Goal: Information Seeking & Learning: Understand process/instructions

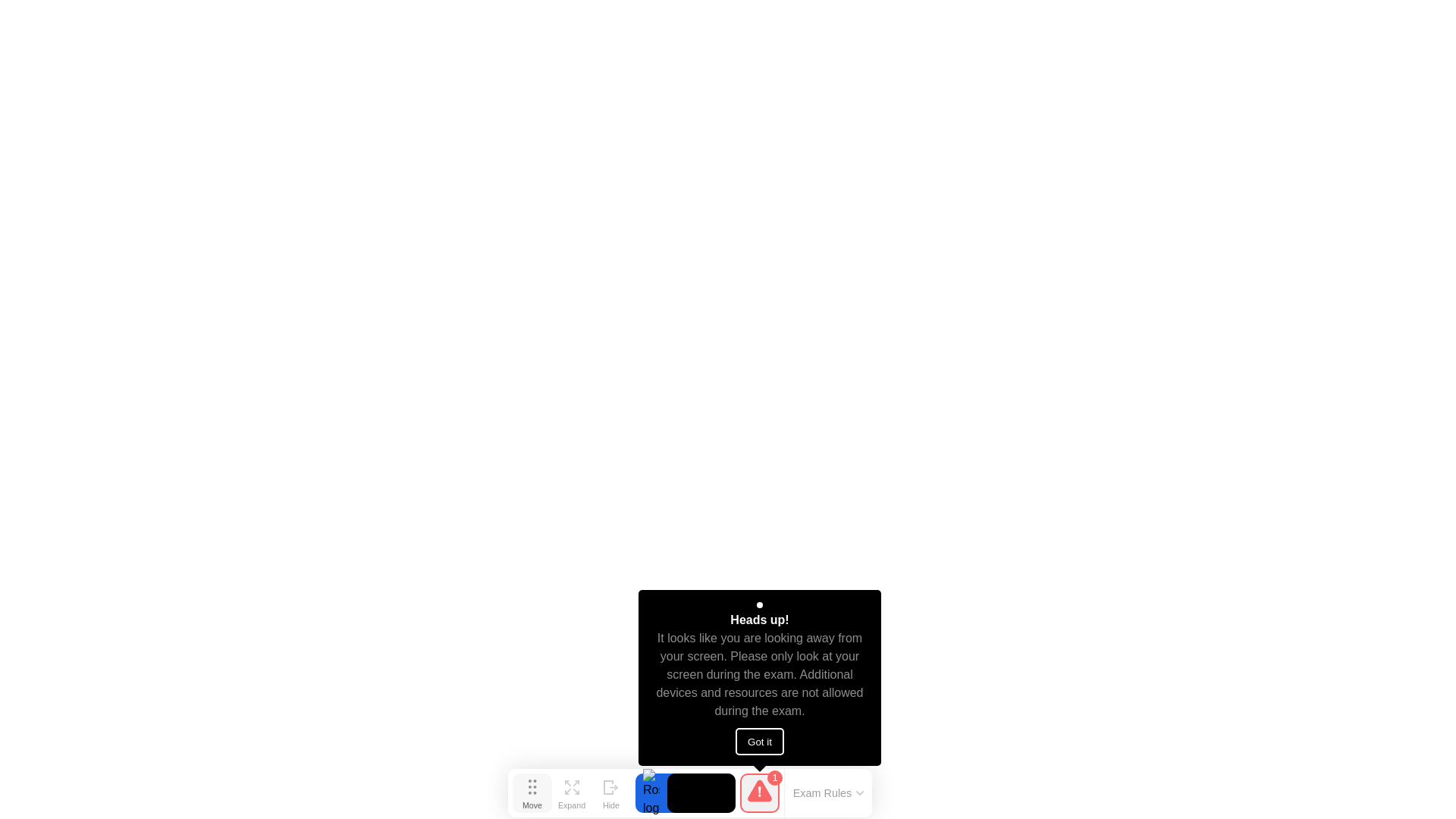
drag, startPoint x: 583, startPoint y: 793, endPoint x: 546, endPoint y: 792, distance: 37.0
click at [546, 792] on button "Move" at bounding box center [532, 793] width 40 height 40
click at [776, 736] on button "Got it" at bounding box center [760, 741] width 49 height 27
click at [565, 801] on div "Expand" at bounding box center [572, 804] width 27 height 9
click at [558, 801] on div "Shrink" at bounding box center [572, 804] width 27 height 9
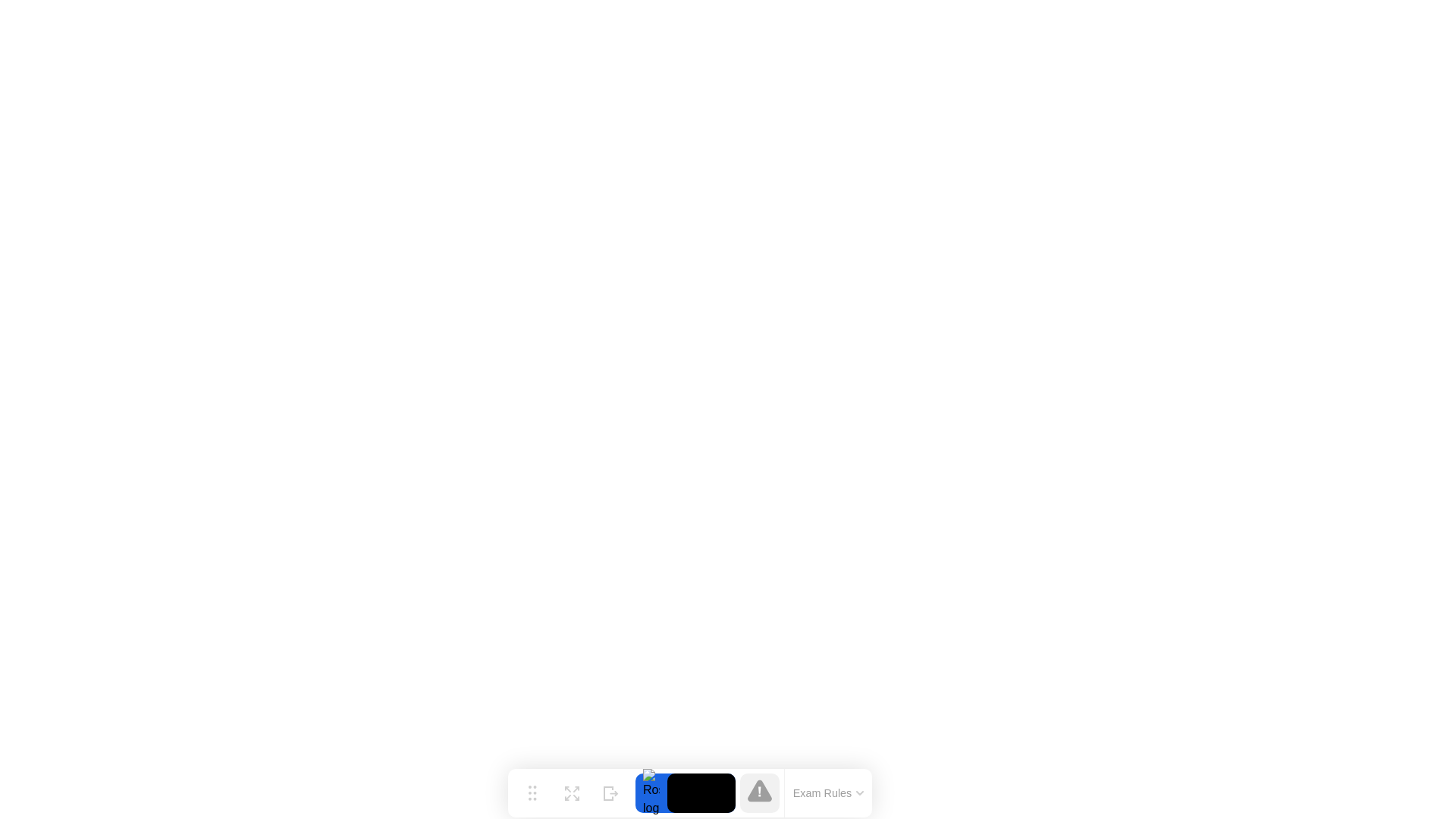
click at [857, 800] on button "Exam Rules" at bounding box center [829, 793] width 81 height 14
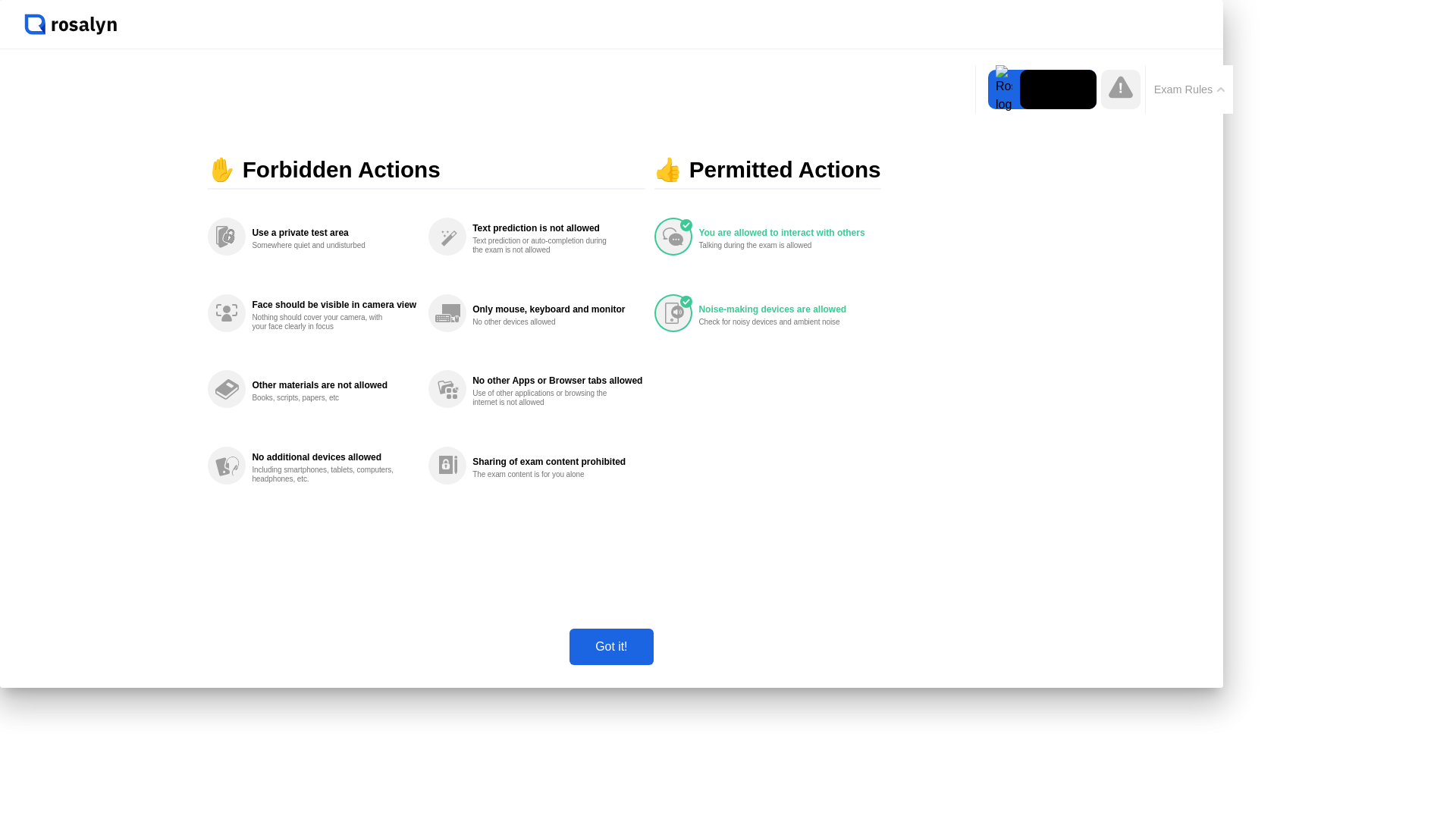
click at [649, 654] on div "Got it!" at bounding box center [611, 647] width 74 height 14
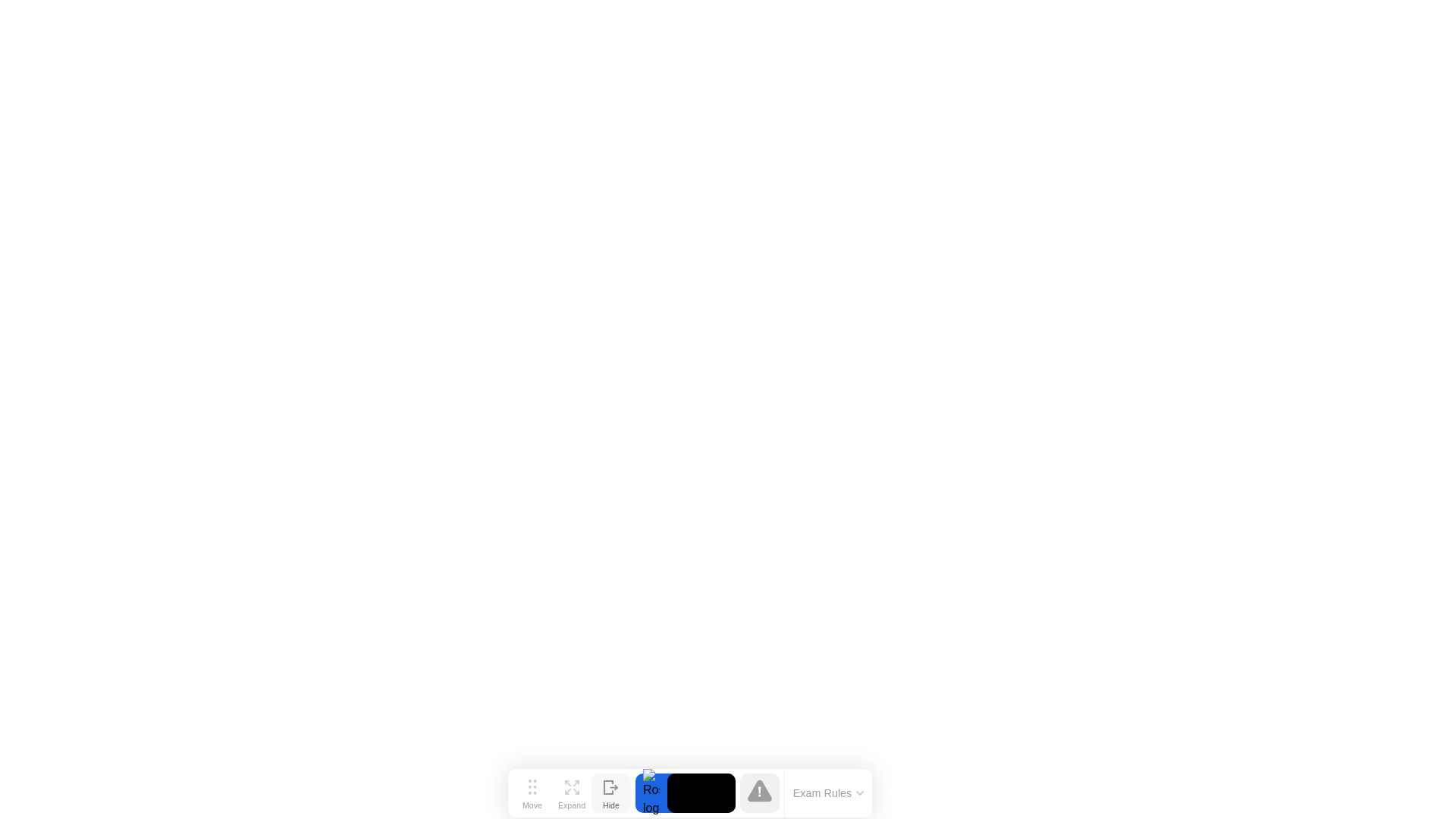
click at [617, 790] on icon at bounding box center [612, 787] width 16 height 15
click at [1403, 802] on div "Show" at bounding box center [1395, 806] width 20 height 9
click at [885, 784] on div "Exam Rules" at bounding box center [866, 795] width 88 height 49
click at [882, 793] on button "Exam Rules" at bounding box center [867, 795] width 81 height 14
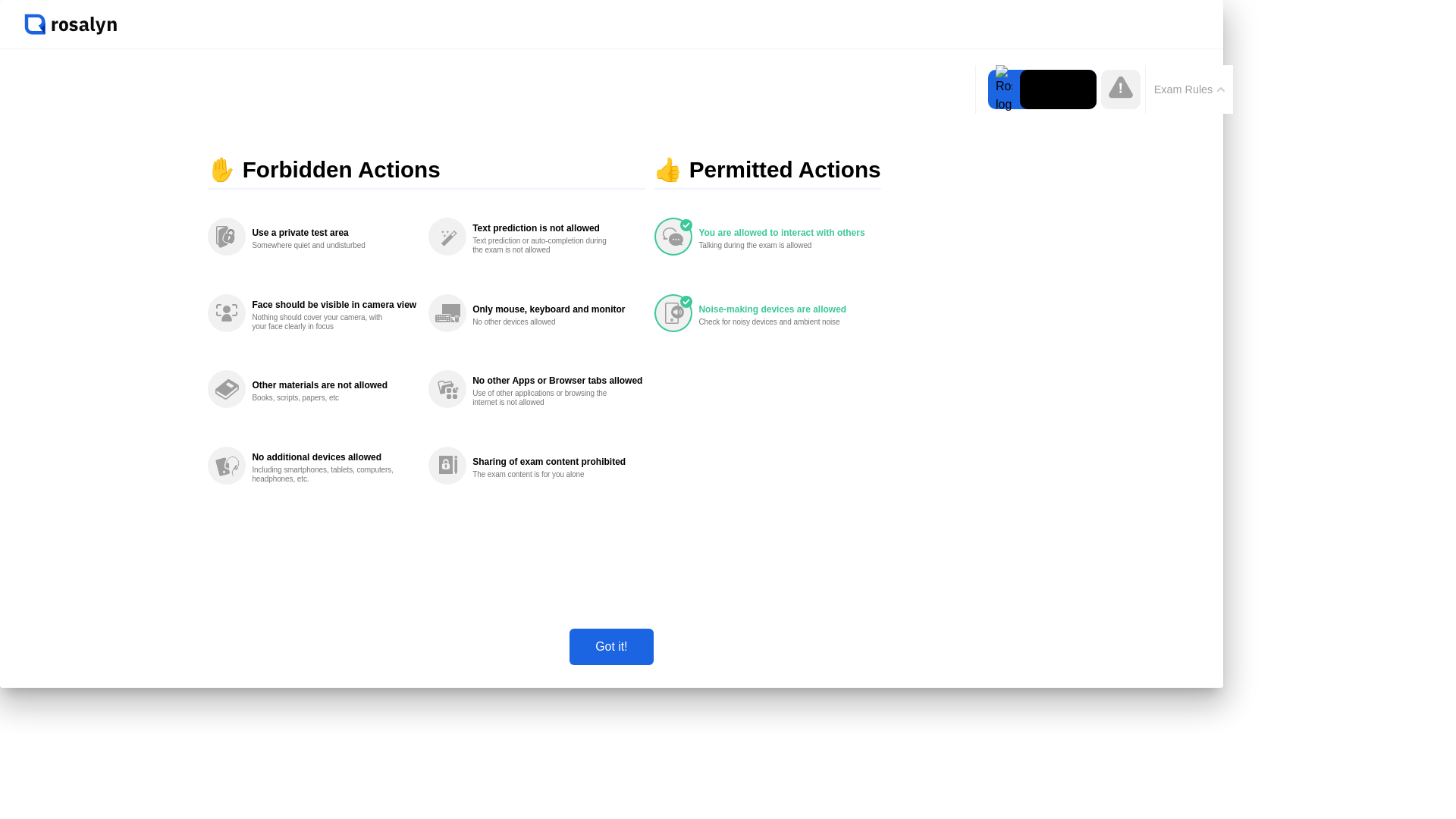
click at [649, 654] on div "Got it!" at bounding box center [611, 647] width 74 height 14
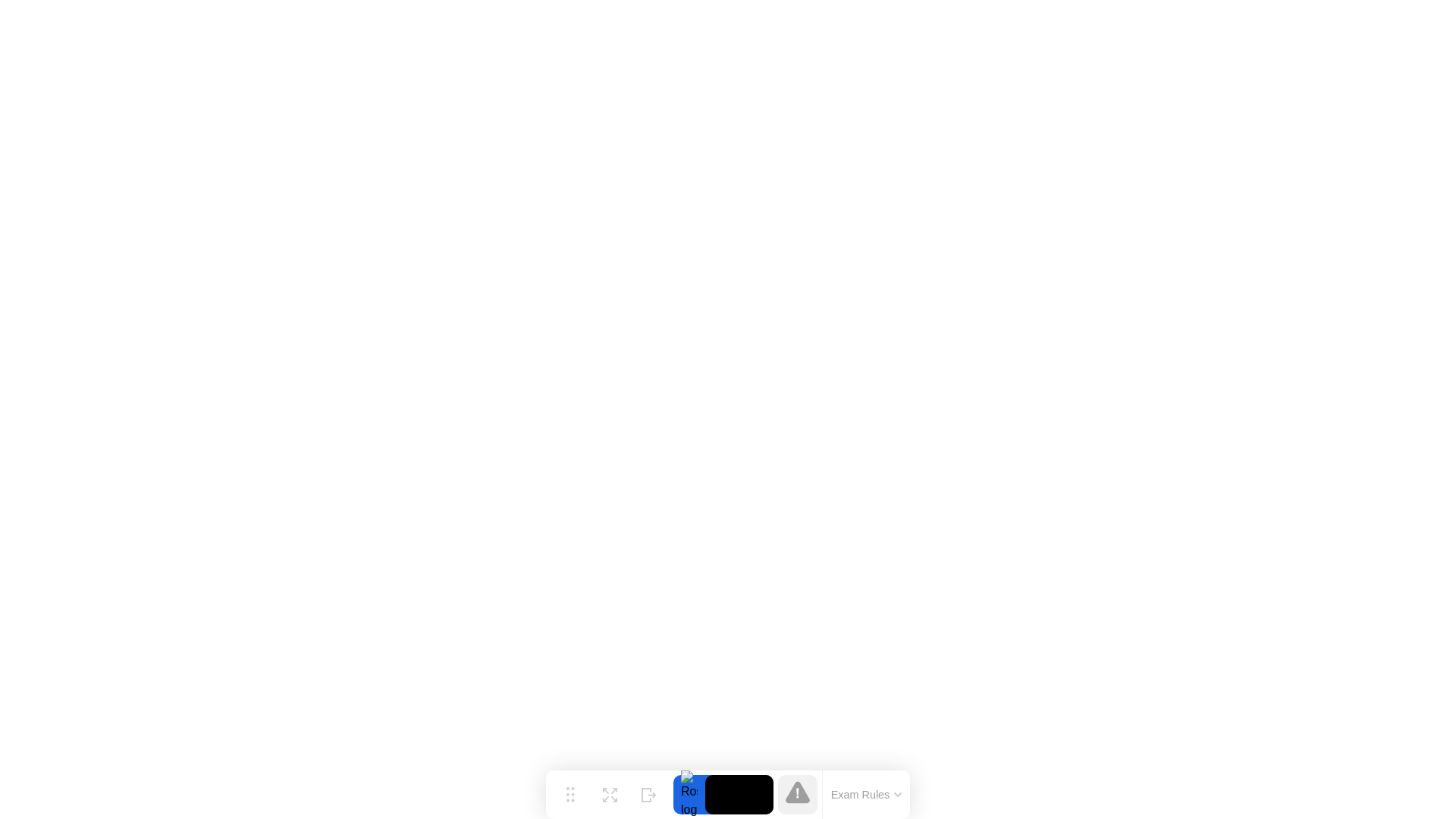
click at [871, 794] on button "Exam Rules" at bounding box center [867, 795] width 81 height 14
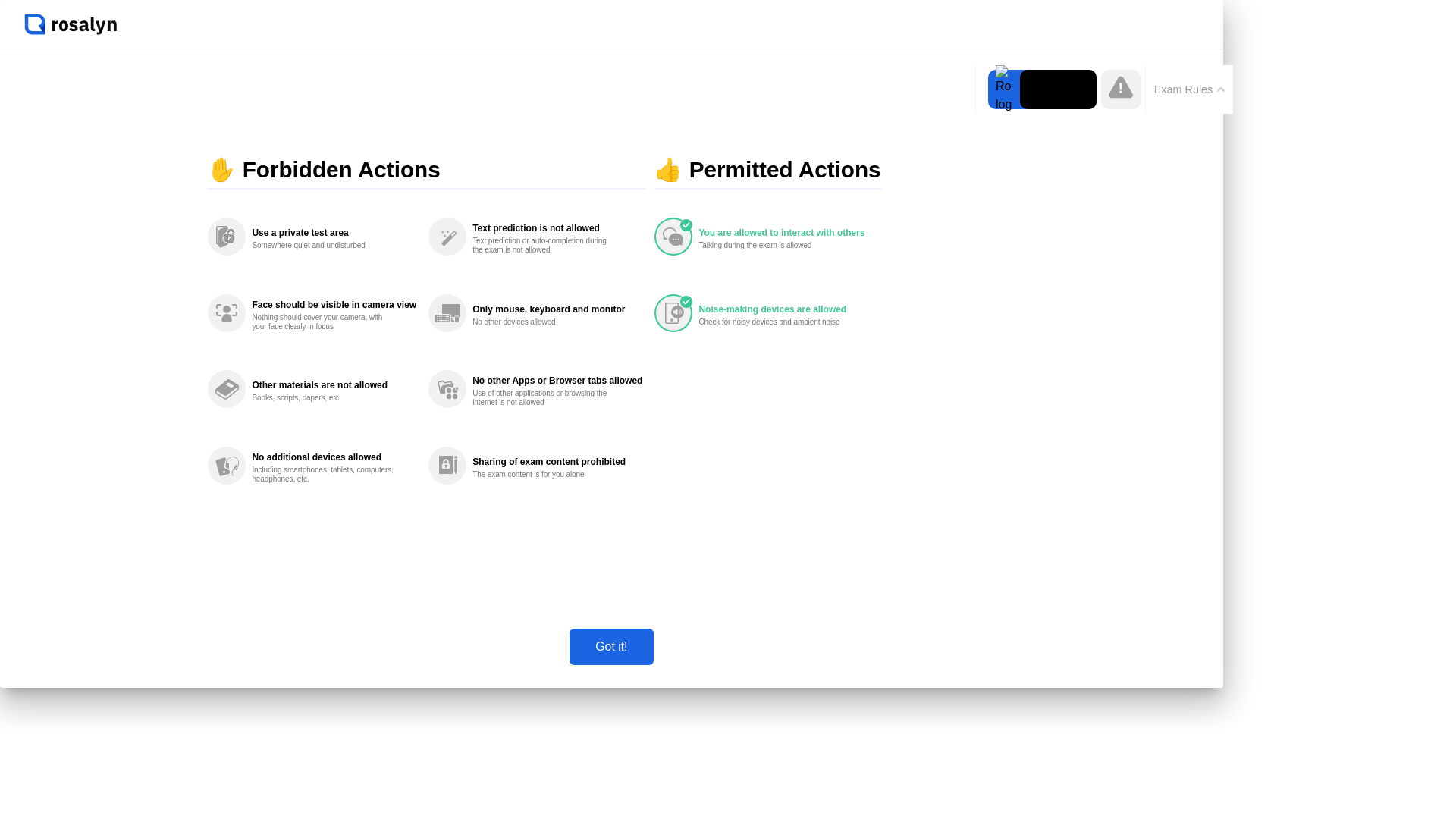
click at [653, 665] on button "Got it!" at bounding box center [611, 646] width 84 height 36
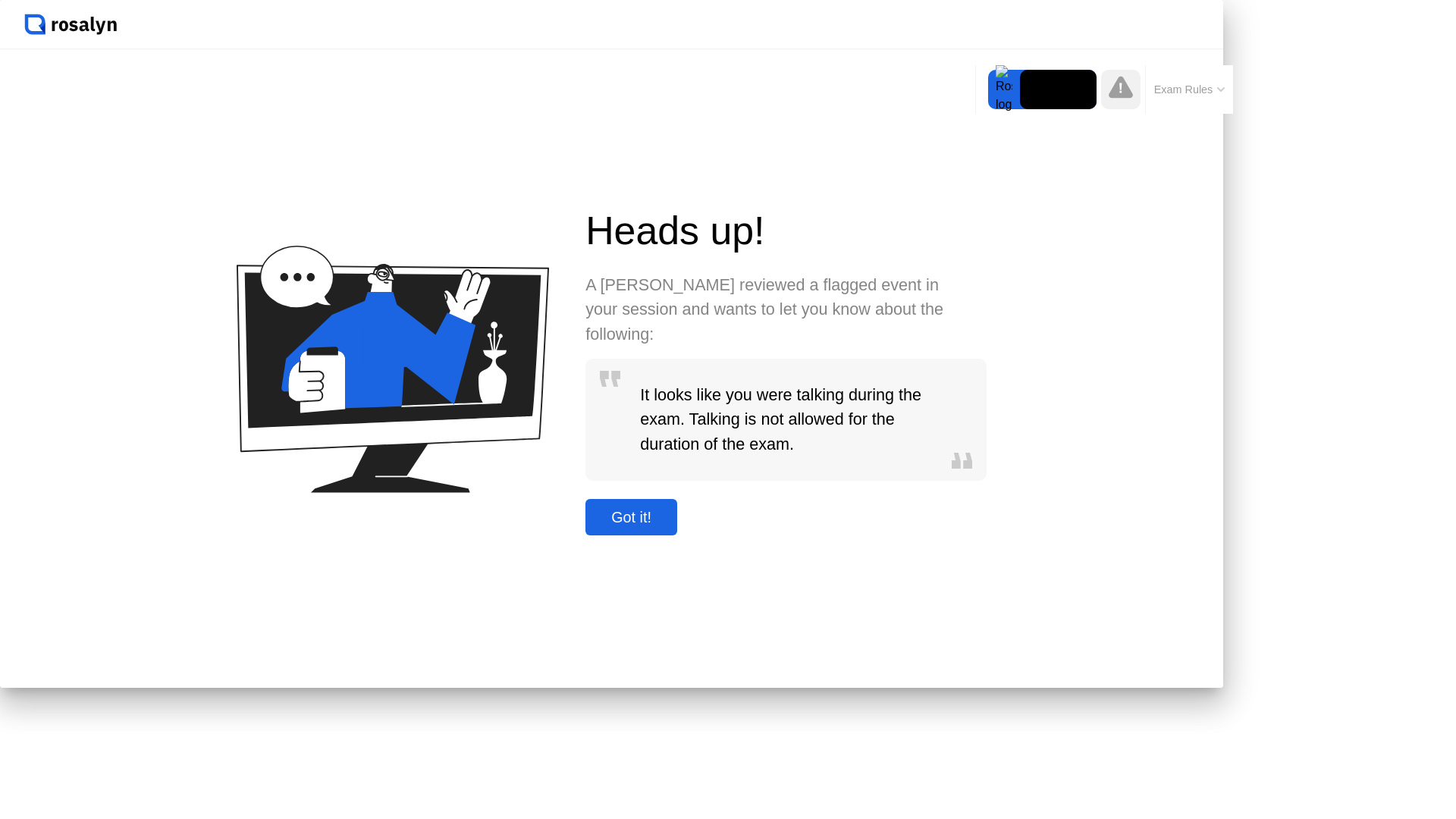
click at [677, 535] on button "Got it!" at bounding box center [631, 516] width 91 height 36
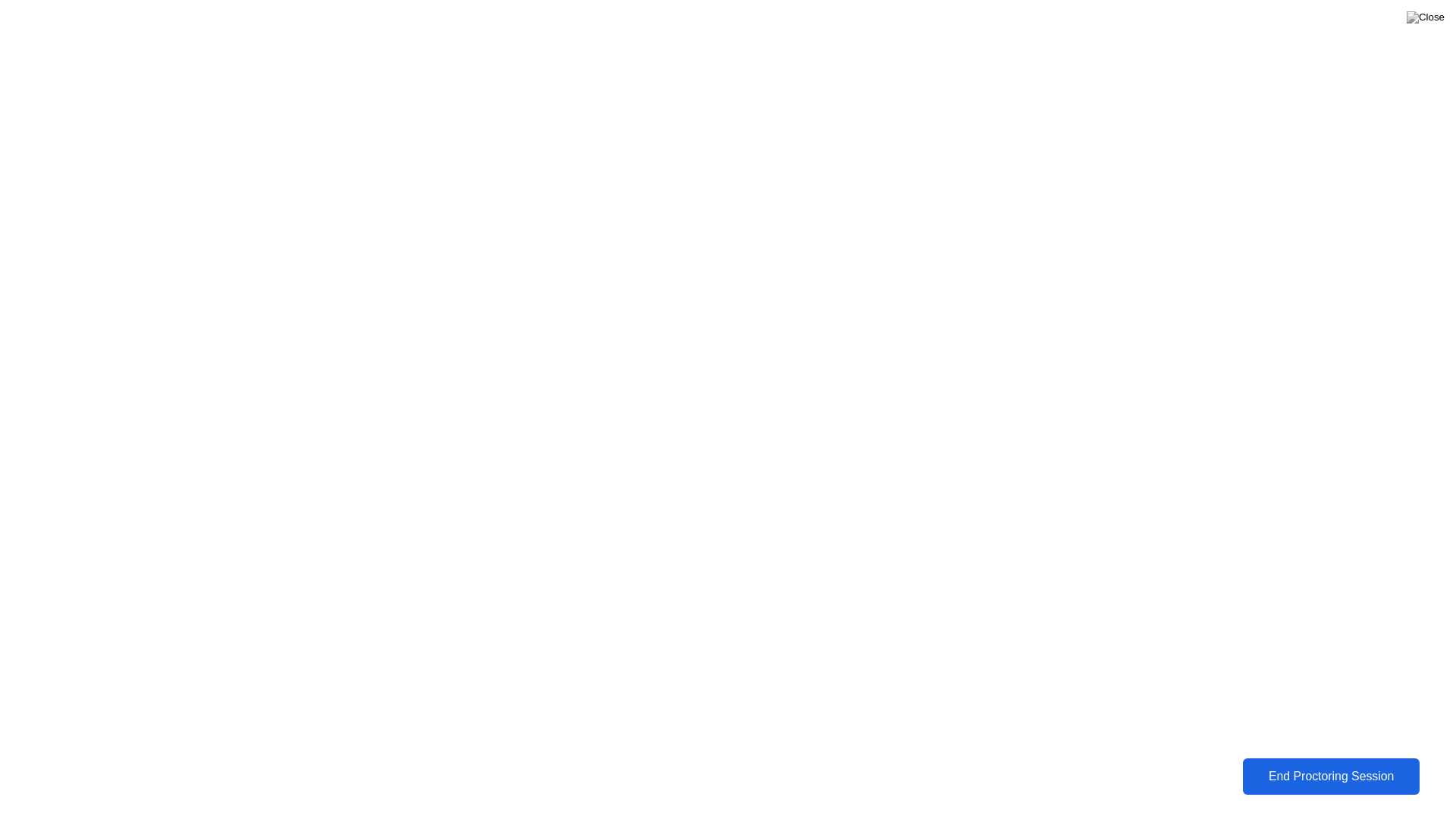
click at [1266, 776] on div "End Proctoring Session" at bounding box center [1331, 776] width 167 height 14
